Goal: Task Accomplishment & Management: Manage account settings

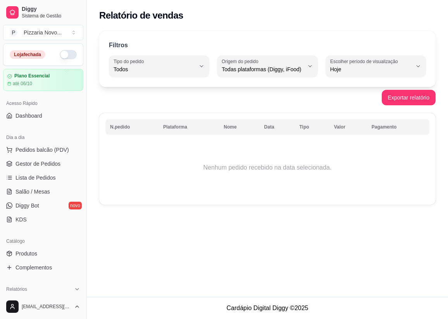
select select "ALL"
select select "0"
click at [60, 55] on button "button" at bounding box center [68, 54] width 17 height 9
click at [50, 175] on span "Lista de Pedidos" at bounding box center [35, 178] width 40 height 8
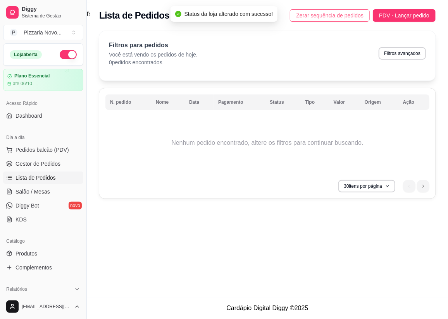
click at [349, 21] on button "Zerar sequência de pedidos" at bounding box center [330, 15] width 80 height 12
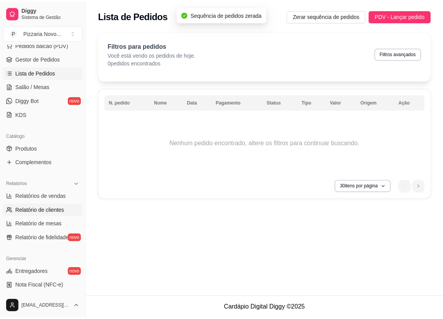
scroll to position [211, 0]
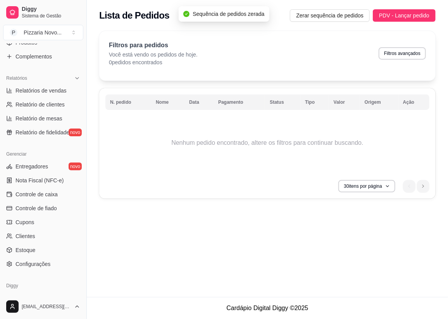
drag, startPoint x: 44, startPoint y: 193, endPoint x: 82, endPoint y: 176, distance: 42.0
click at [44, 192] on span "Controle de caixa" at bounding box center [36, 195] width 42 height 8
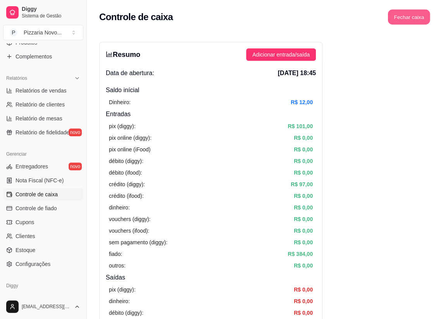
click at [414, 19] on button "Fechar caixa" at bounding box center [409, 17] width 42 height 15
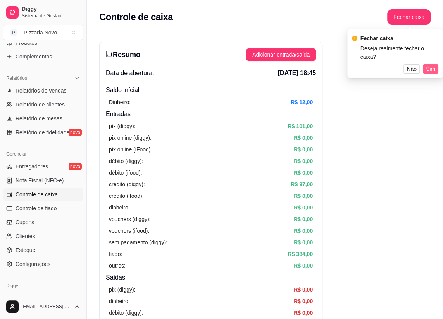
click at [427, 67] on span "Sim" at bounding box center [430, 69] width 9 height 9
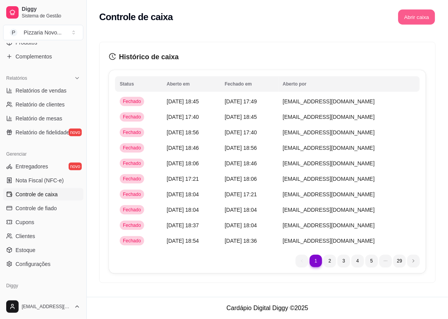
click at [416, 20] on button "Abrir caixa" at bounding box center [416, 17] width 37 height 15
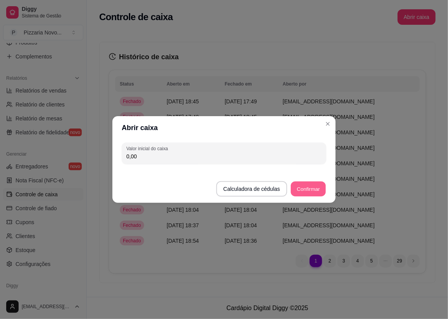
click at [320, 188] on button "Confirmar" at bounding box center [307, 189] width 35 height 15
